Goal: Information Seeking & Learning: Learn about a topic

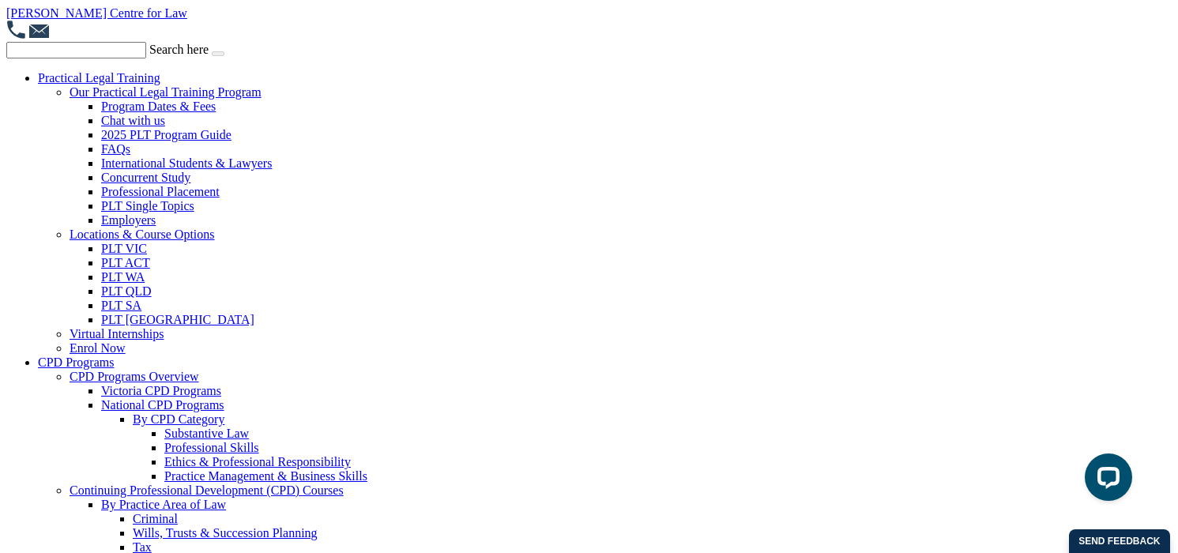
click at [141, 92] on link "Our Practical Legal Training Program" at bounding box center [166, 91] width 192 height 13
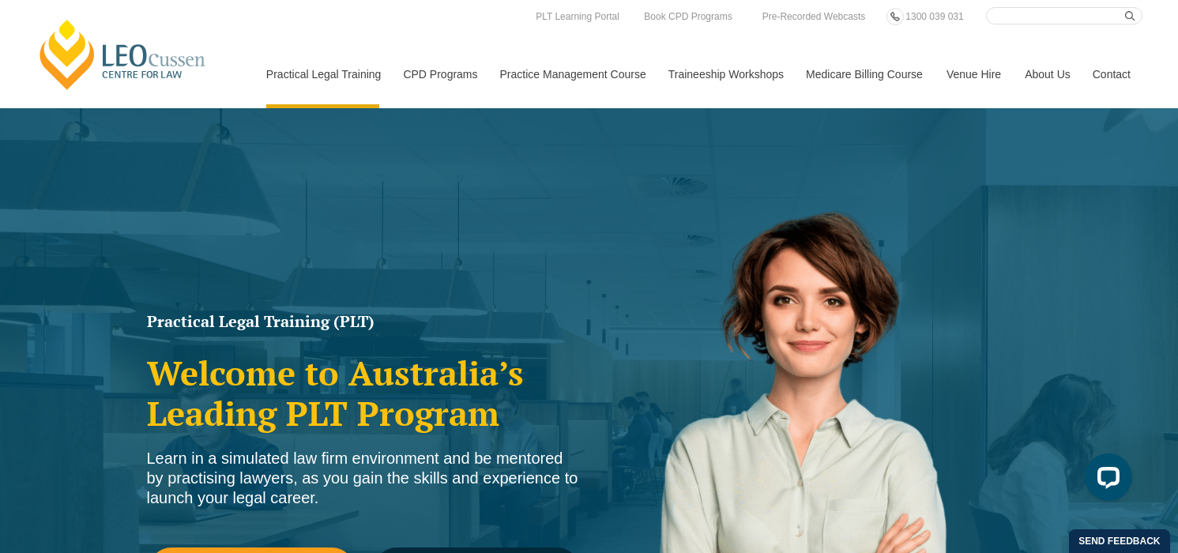
click at [112, 85] on link "[PERSON_NAME] Centre for Law" at bounding box center [123, 54] width 175 height 74
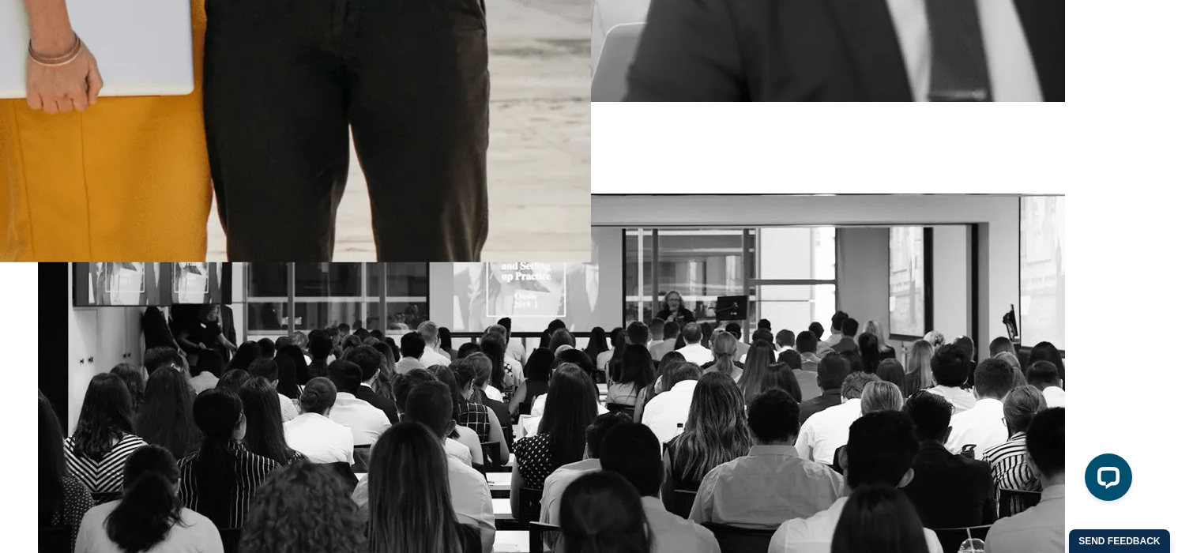
scroll to position [2971, 0]
